Goal: Task Accomplishment & Management: Manage account settings

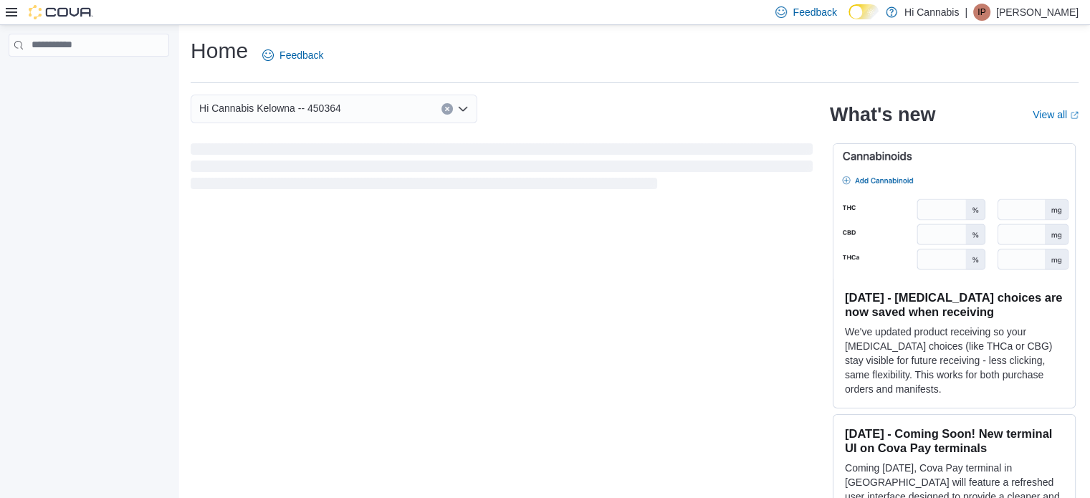
click at [14, 16] on icon at bounding box center [11, 12] width 11 height 9
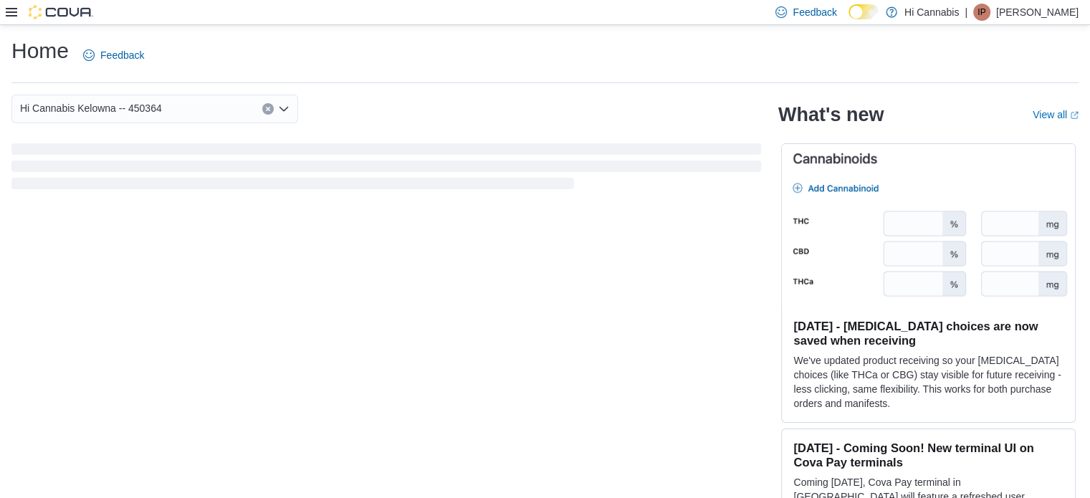
click at [14, 14] on icon at bounding box center [11, 11] width 11 height 11
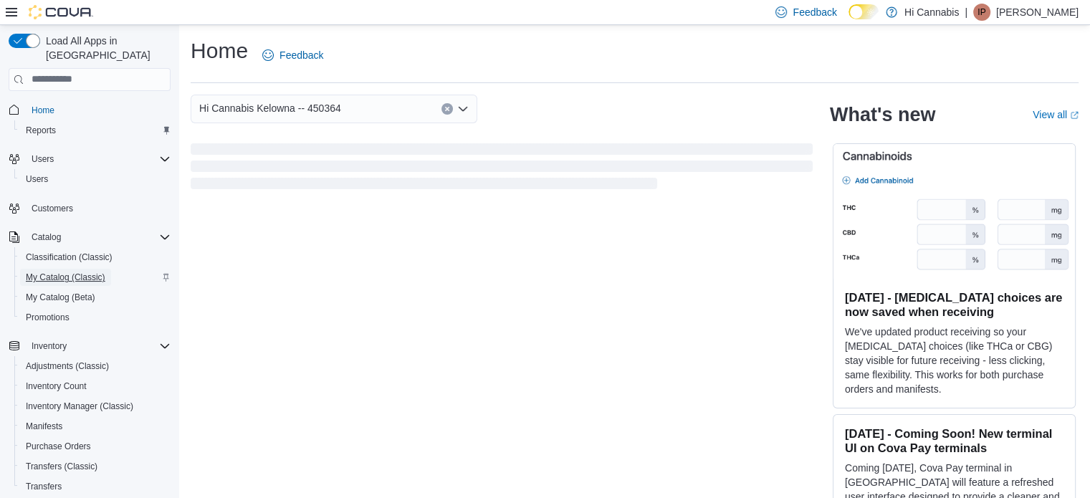
click at [46, 272] on span "My Catalog (Classic)" at bounding box center [66, 277] width 80 height 11
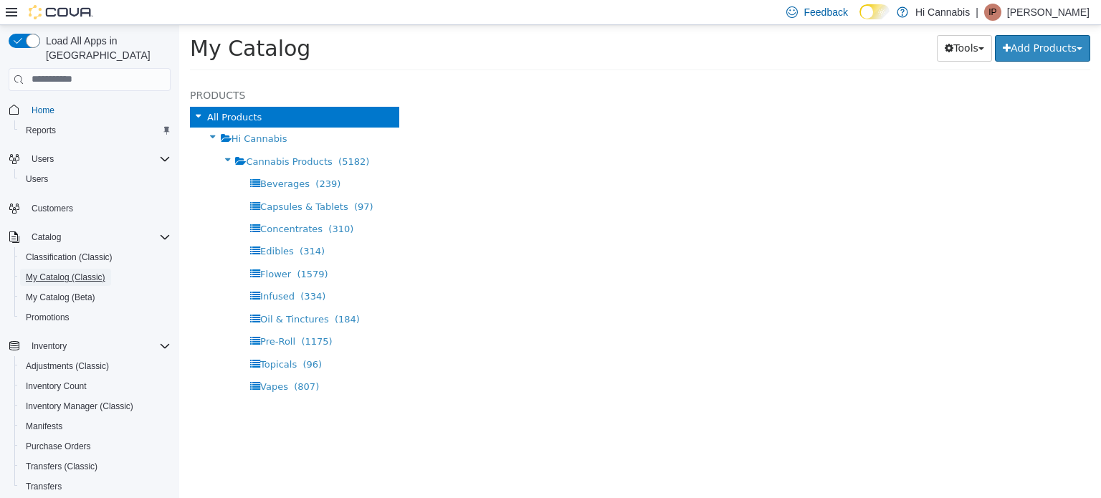
select select "**********"
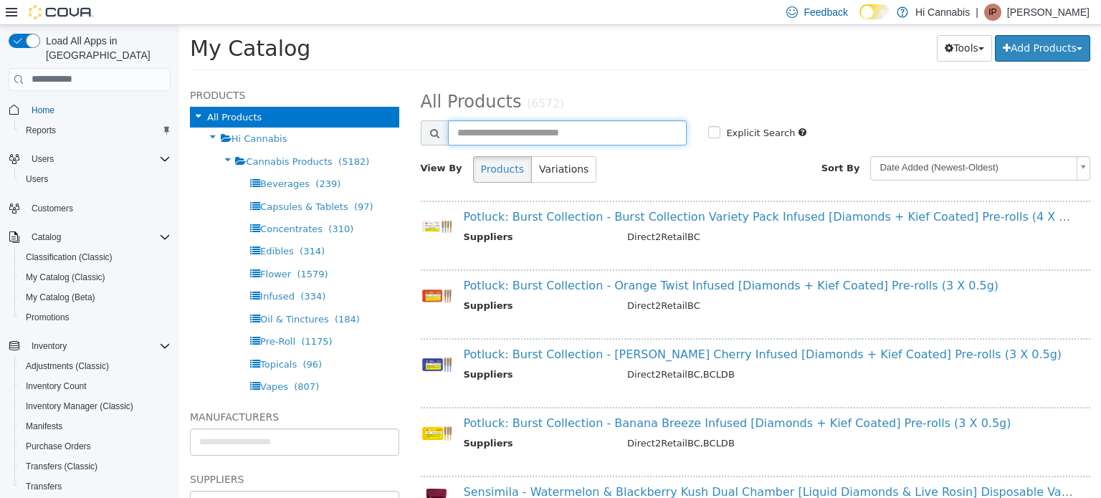
click at [568, 128] on input "text" at bounding box center [567, 132] width 239 height 25
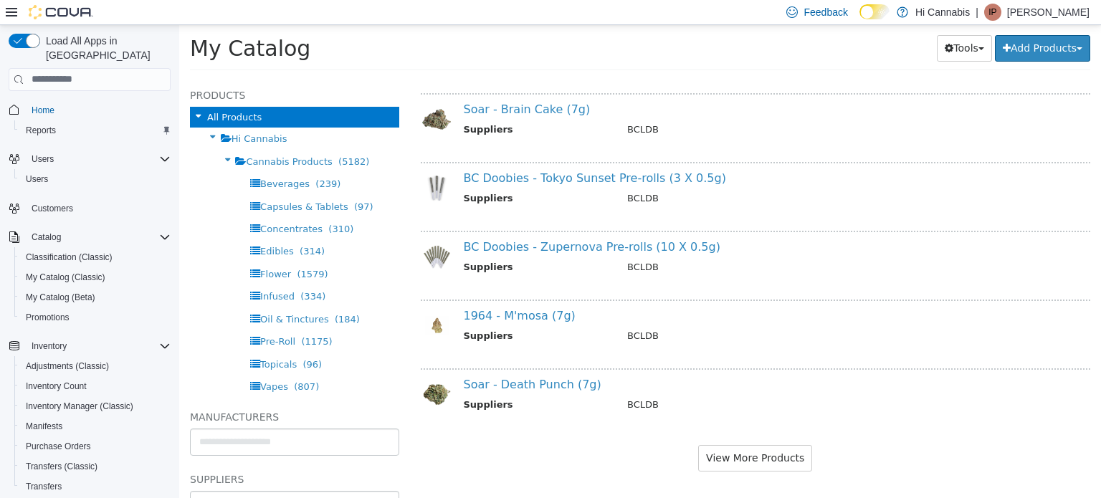
scroll to position [781, 0]
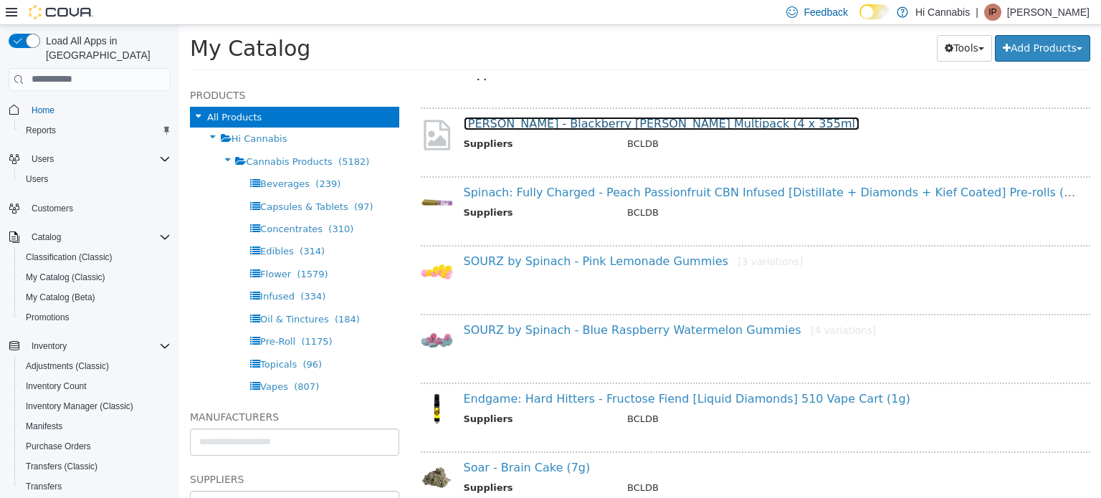
drag, startPoint x: 642, startPoint y: 127, endPoint x: 610, endPoint y: 125, distance: 32.3
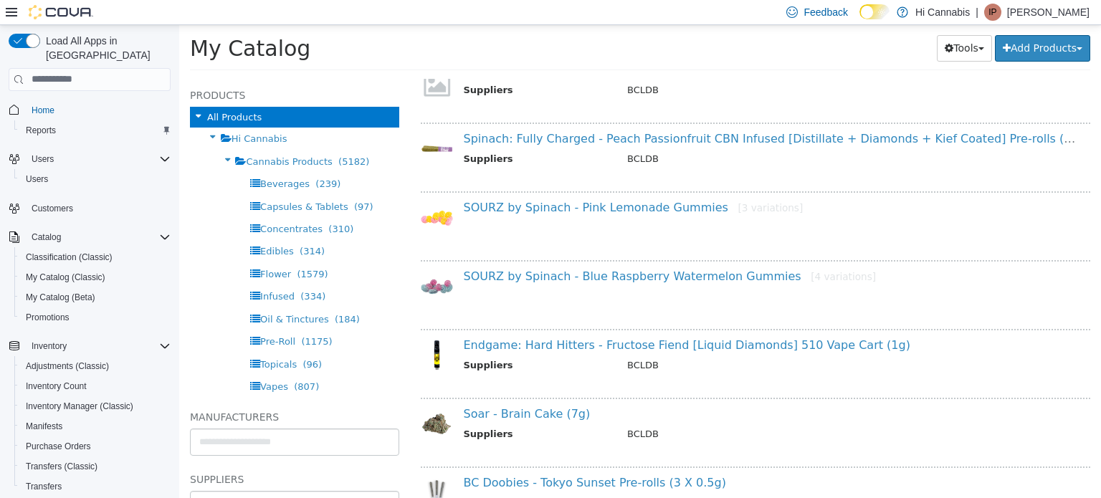
scroll to position [1140, 0]
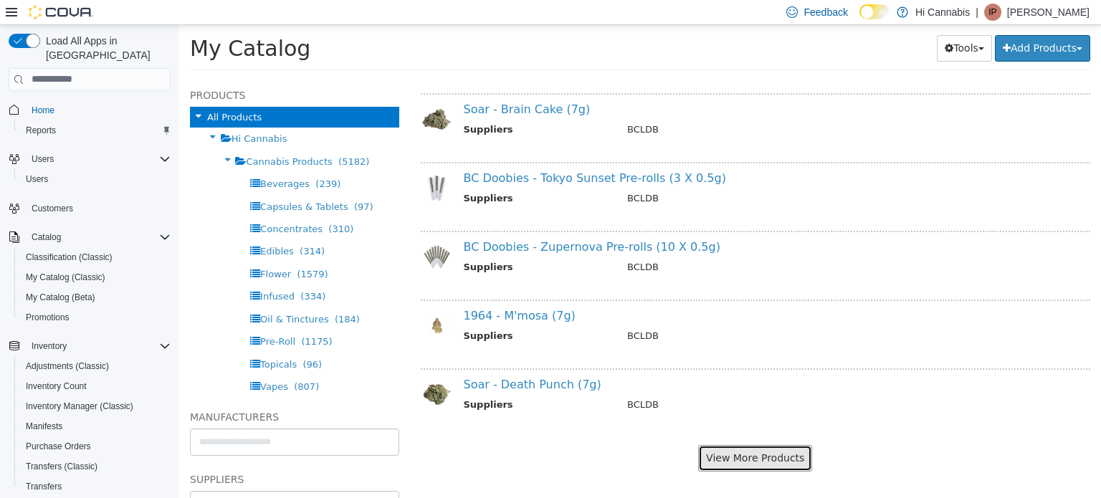
click at [740, 455] on button "View More Products" at bounding box center [755, 457] width 114 height 27
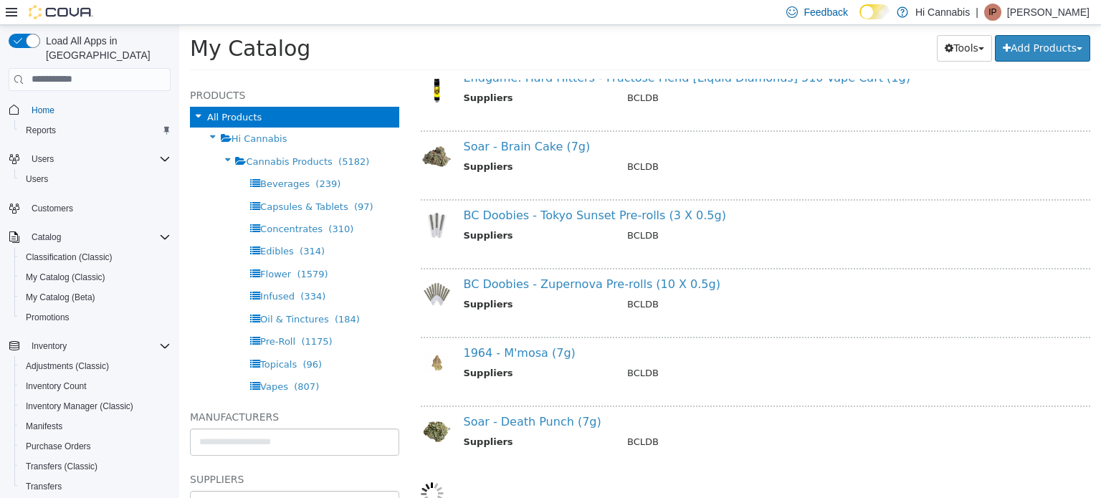
select select "**********"
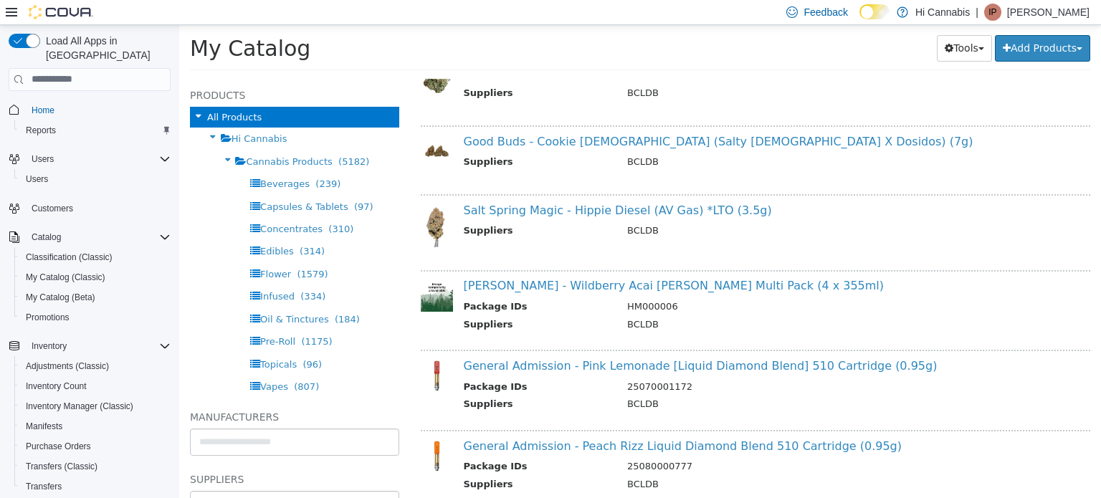
scroll to position [1532, 0]
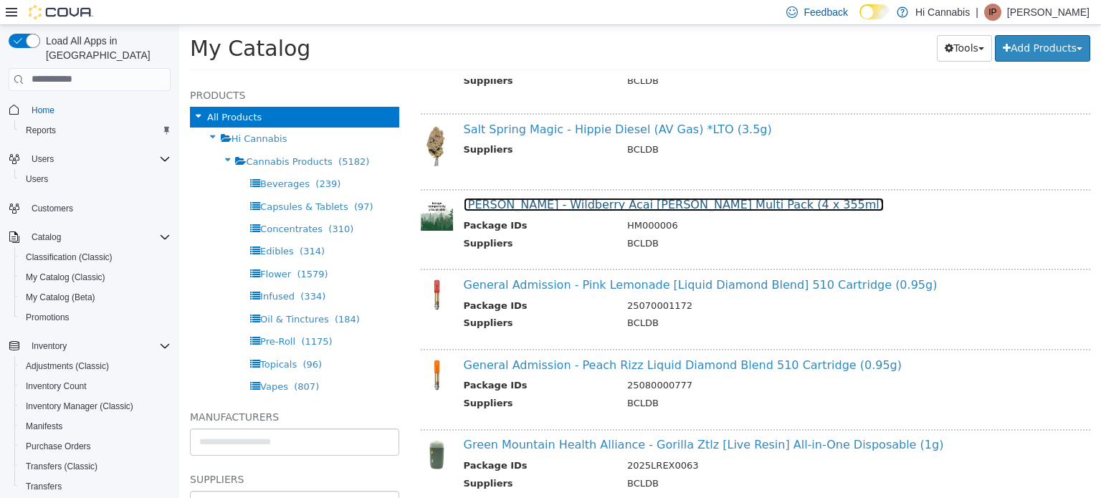
click at [621, 197] on link "Mollo - Wildberry Acai Seltzer Multi Pack (4 x 355ml)" at bounding box center [674, 204] width 421 height 14
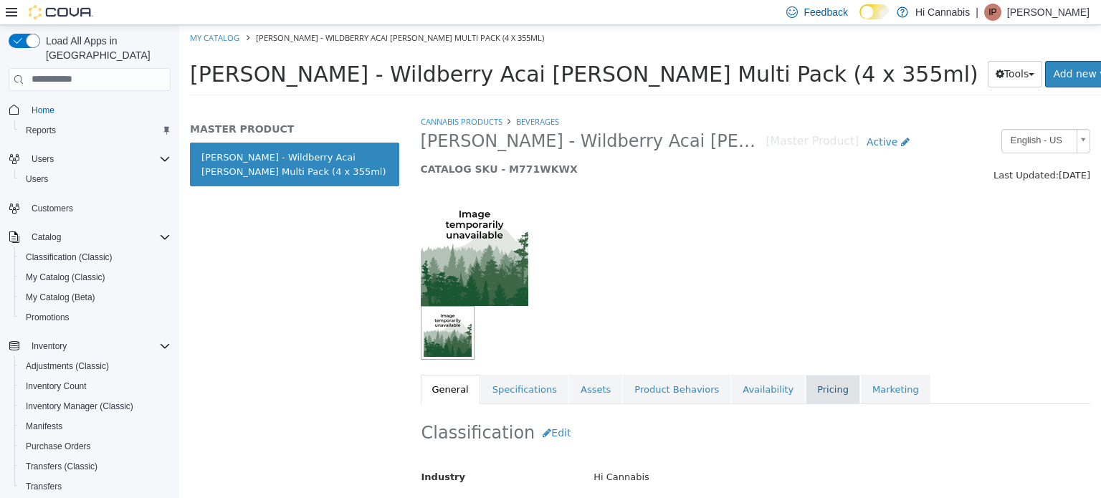
click at [806, 387] on link "Pricing" at bounding box center [833, 389] width 54 height 30
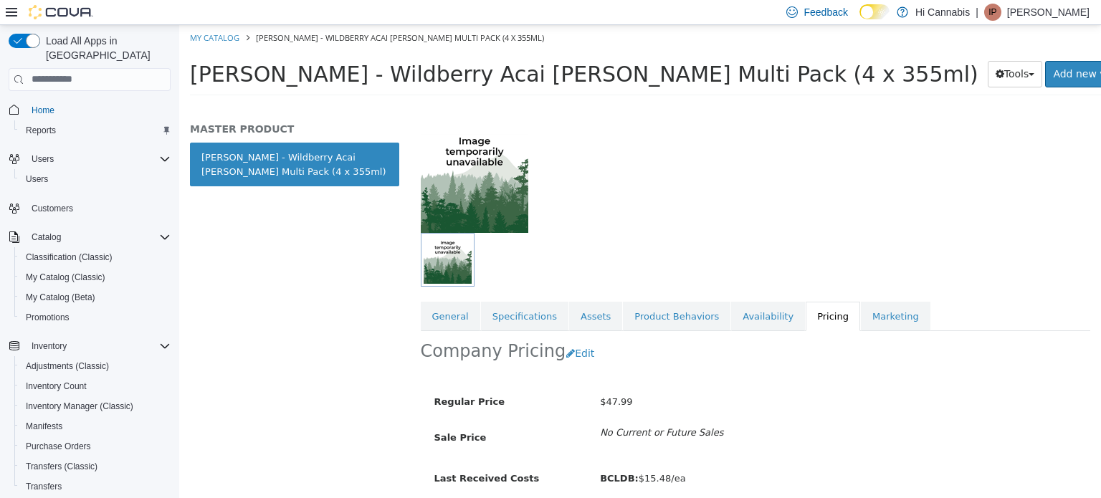
scroll to position [128, 0]
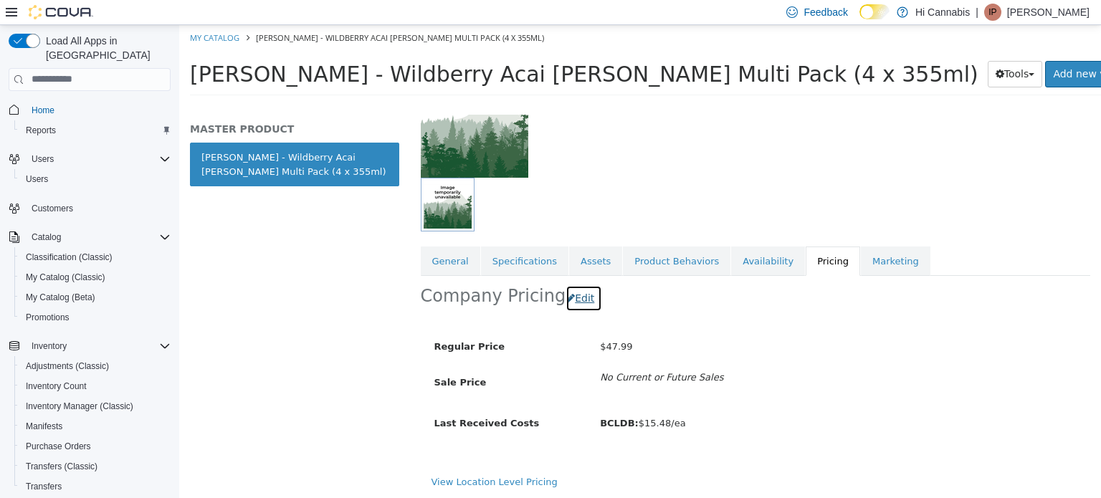
drag, startPoint x: 568, startPoint y: 295, endPoint x: 583, endPoint y: 307, distance: 19.4
click at [571, 295] on button "Edit" at bounding box center [584, 298] width 37 height 27
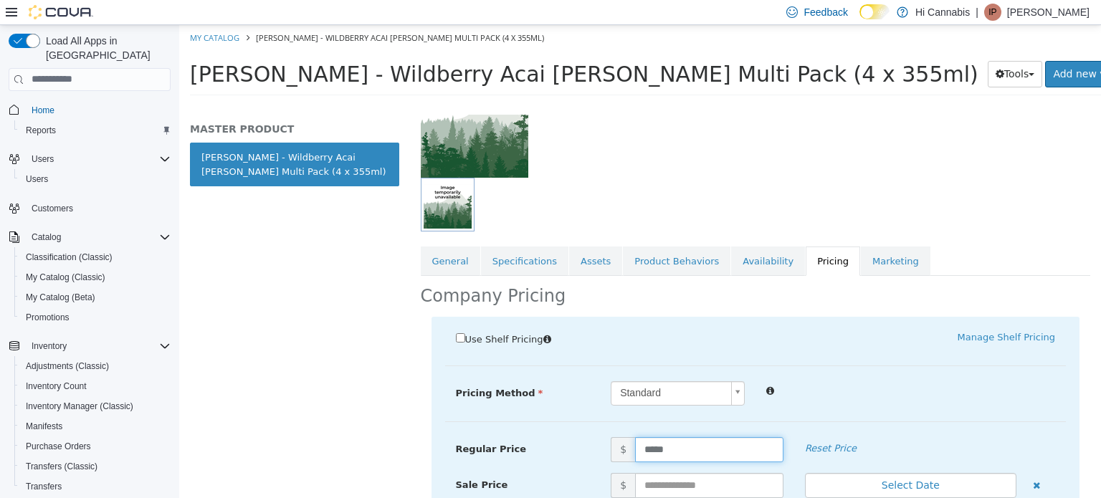
drag, startPoint x: 650, startPoint y: 445, endPoint x: 622, endPoint y: 454, distance: 29.2
click at [622, 454] on span "$ *****" at bounding box center [697, 449] width 194 height 25
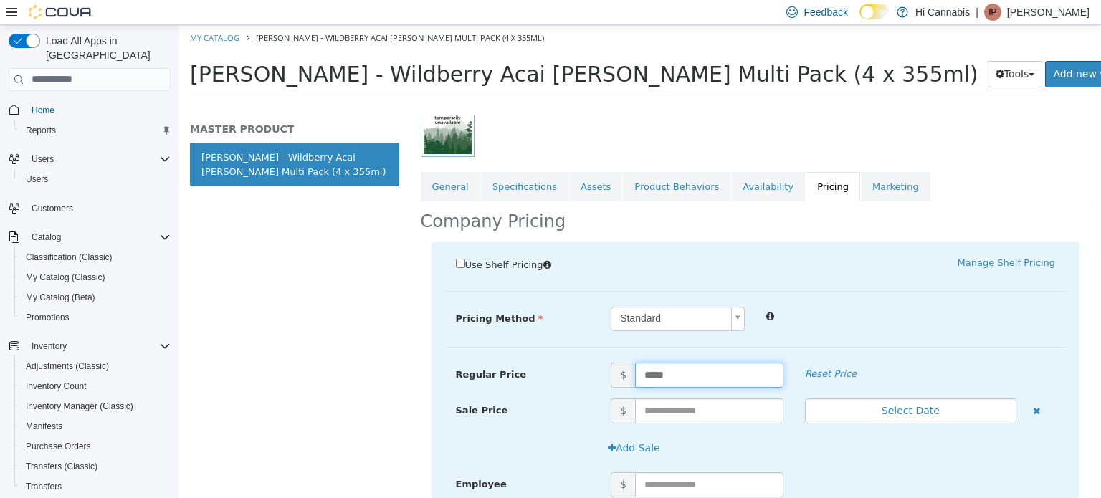
scroll to position [289, 0]
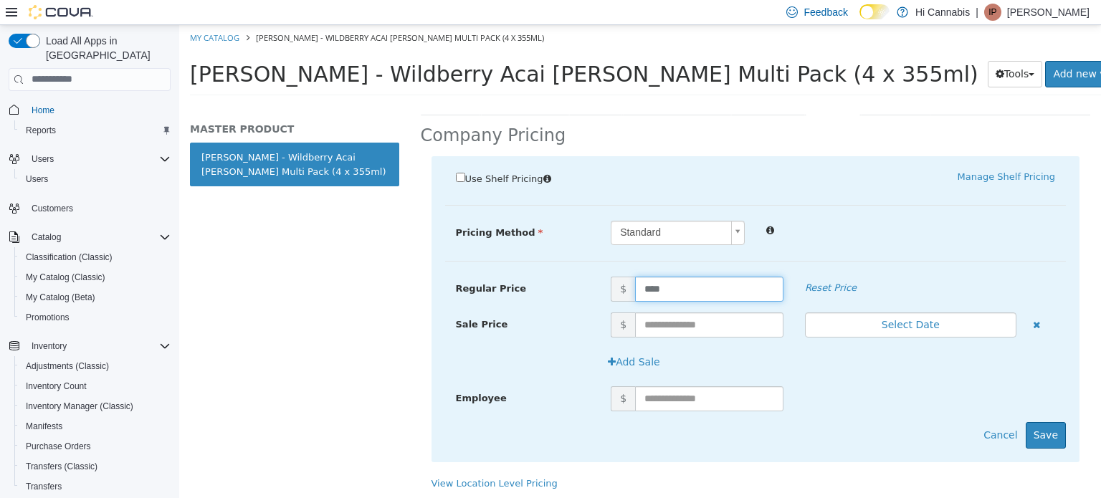
type input "*****"
click at [912, 191] on div "Use Shelf Pricing    Manage Shelf Pricing Shelf Price Select a Shelf Price Shel…" at bounding box center [755, 309] width 649 height 306
click at [1046, 425] on button "Save" at bounding box center [1046, 434] width 40 height 27
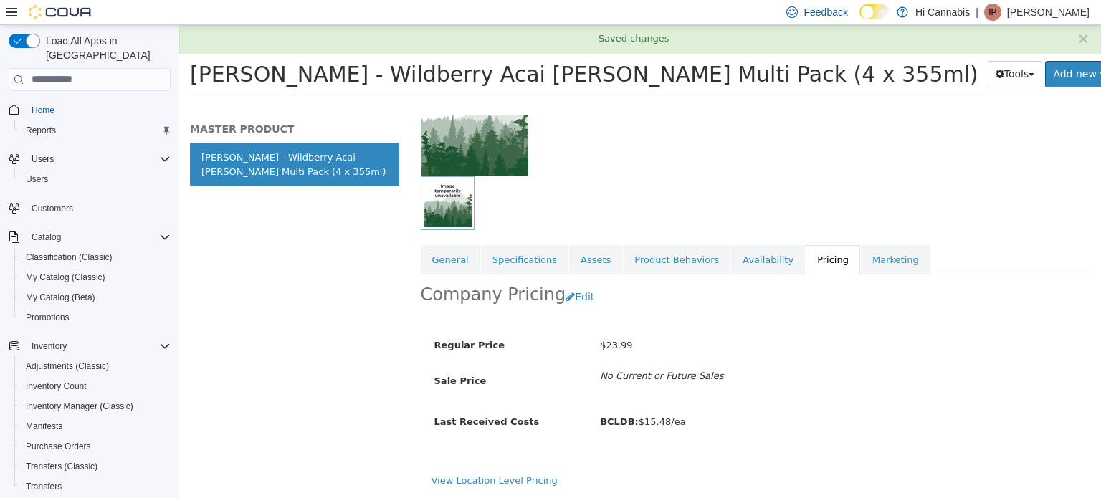
scroll to position [128, 0]
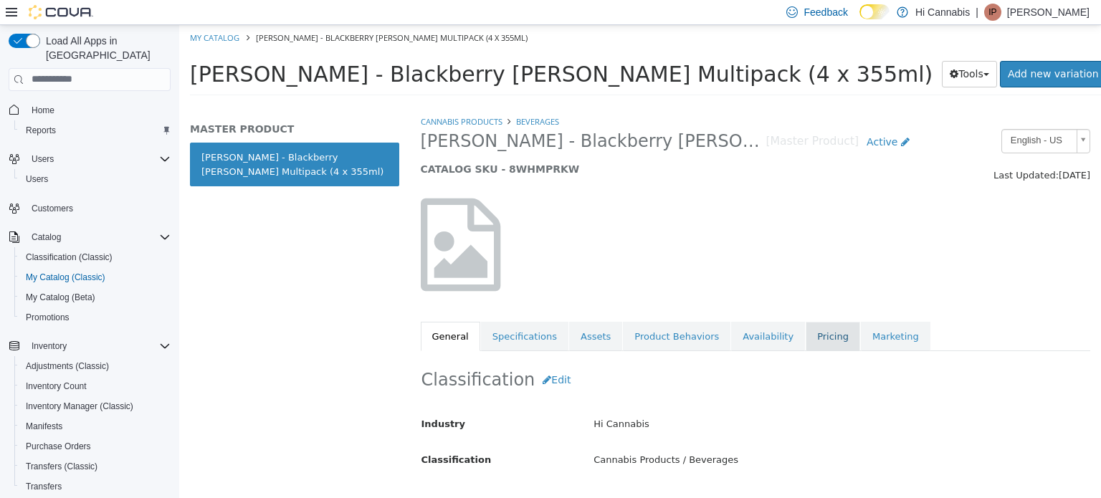
click at [806, 341] on link "Pricing" at bounding box center [833, 336] width 54 height 30
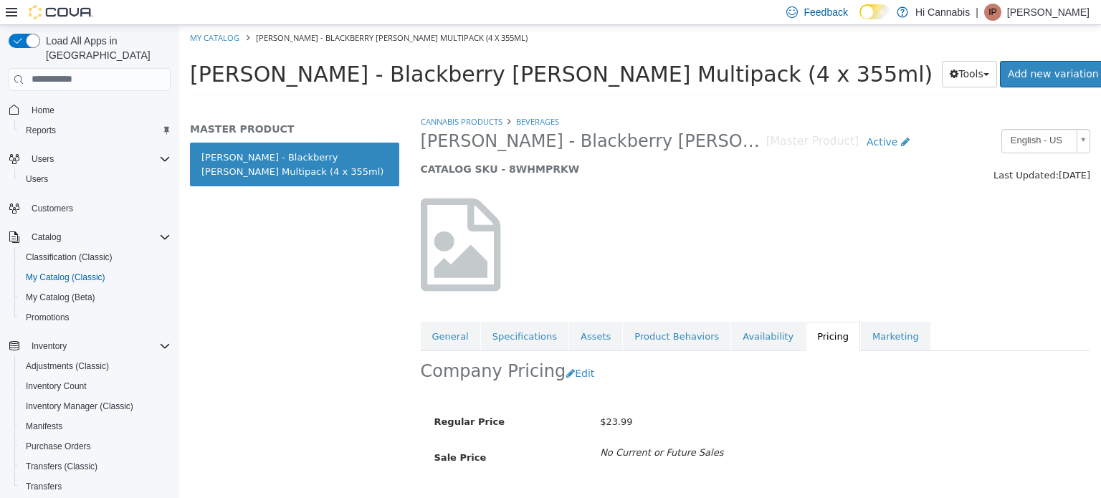
click at [1035, 286] on div at bounding box center [756, 244] width 692 height 123
click at [209, 32] on link "My Catalog" at bounding box center [214, 37] width 49 height 11
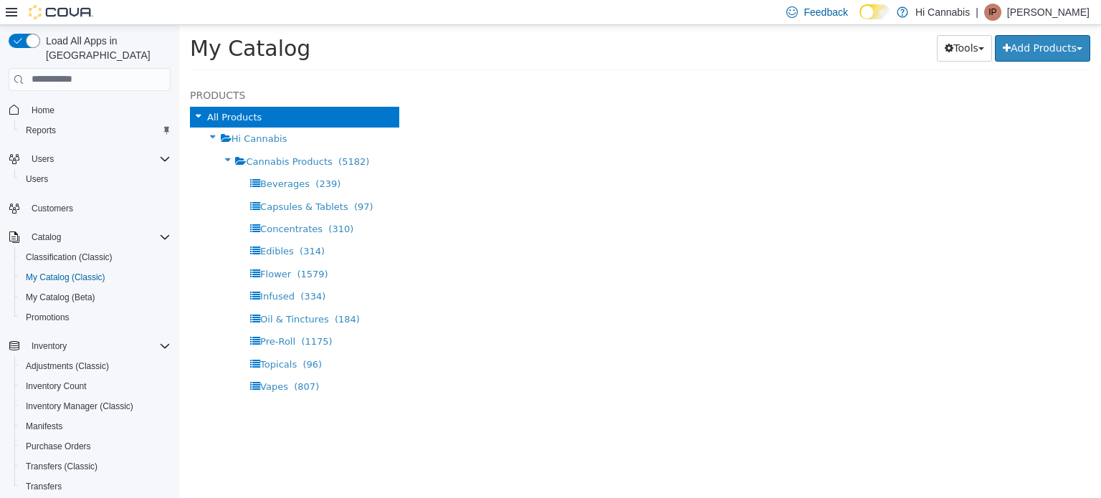
select select "**********"
